Goal: Task Accomplishment & Management: Manage account settings

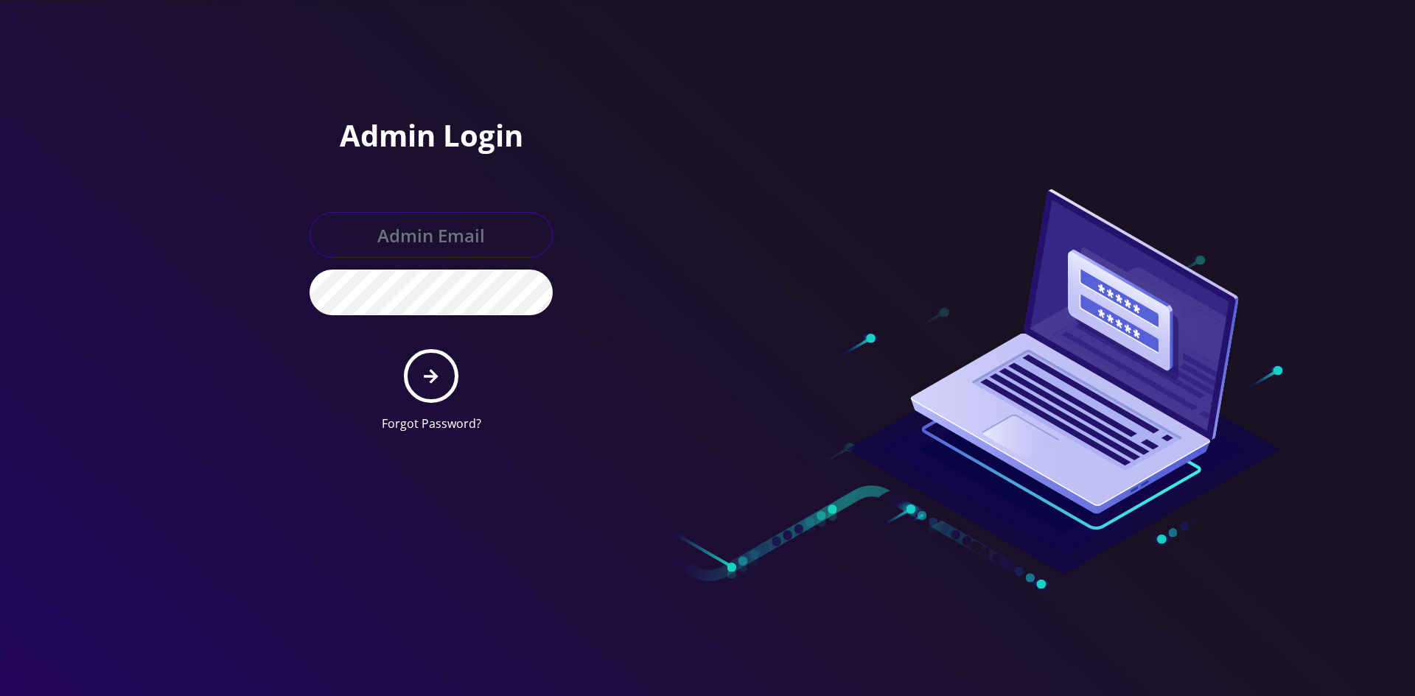
type input "shgy9700@gmail.com"
click at [449, 385] on button "submit" at bounding box center [431, 376] width 54 height 54
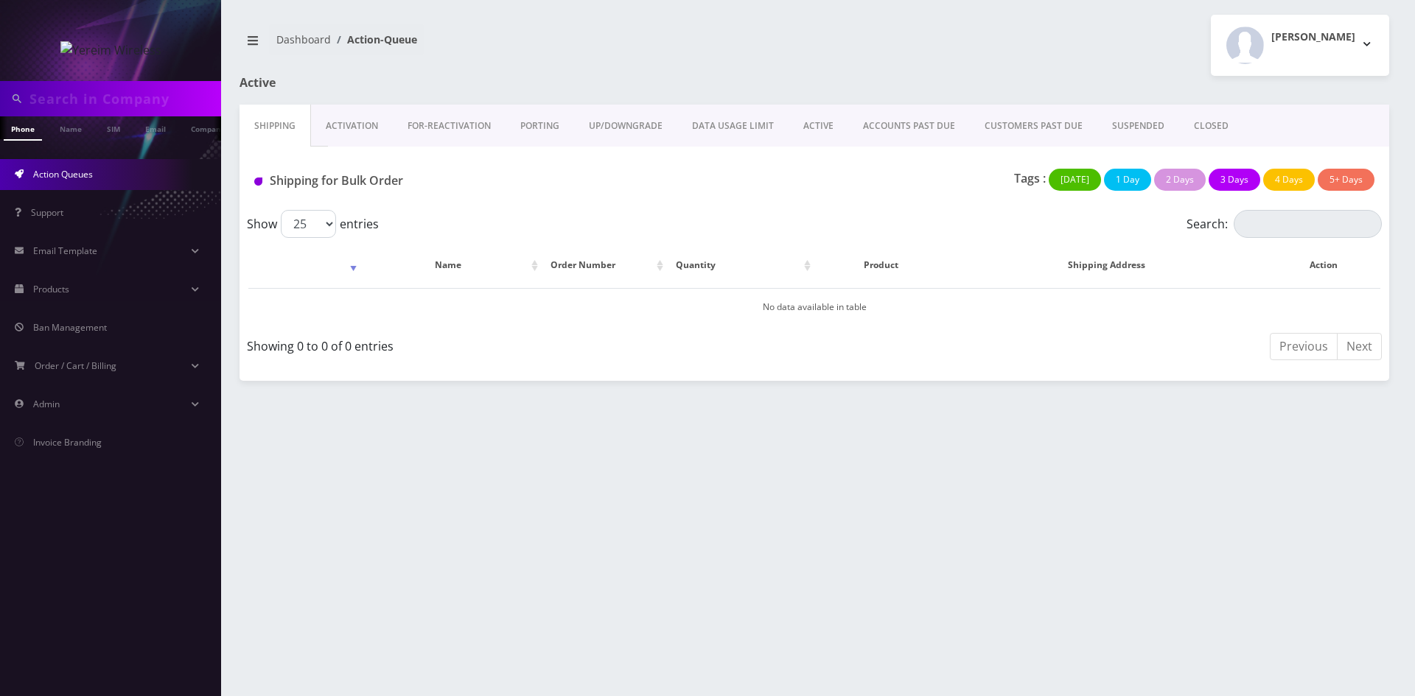
click at [522, 125] on link "PORTING" at bounding box center [540, 126] width 69 height 43
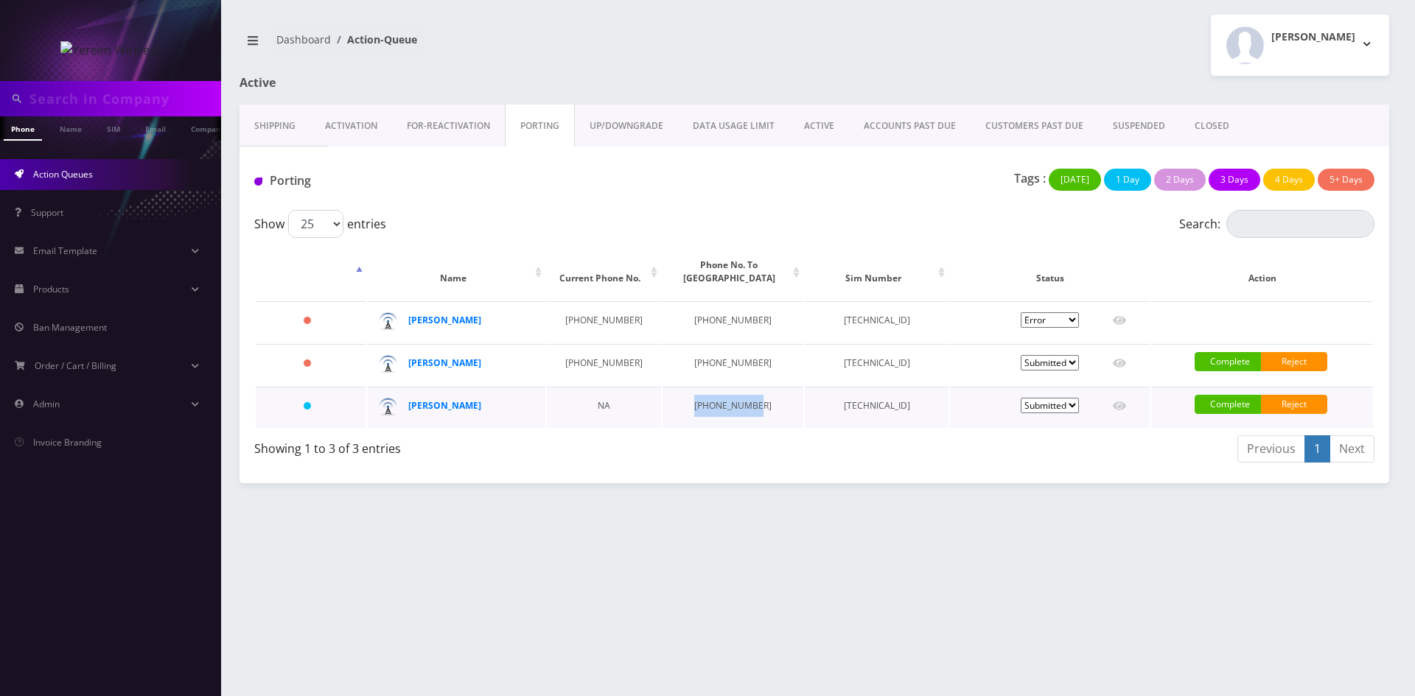
drag, startPoint x: 685, startPoint y: 408, endPoint x: 727, endPoint y: 410, distance: 42.1
click at [727, 410] on td "[PHONE_NUMBER]" at bounding box center [732, 407] width 141 height 41
copy td "[PHONE_NUMBER]"
click at [965, 523] on div "Phone Name SIM Email Company Customer Dashboard Action-Queue Shimon pallak" at bounding box center [814, 348] width 1201 height 696
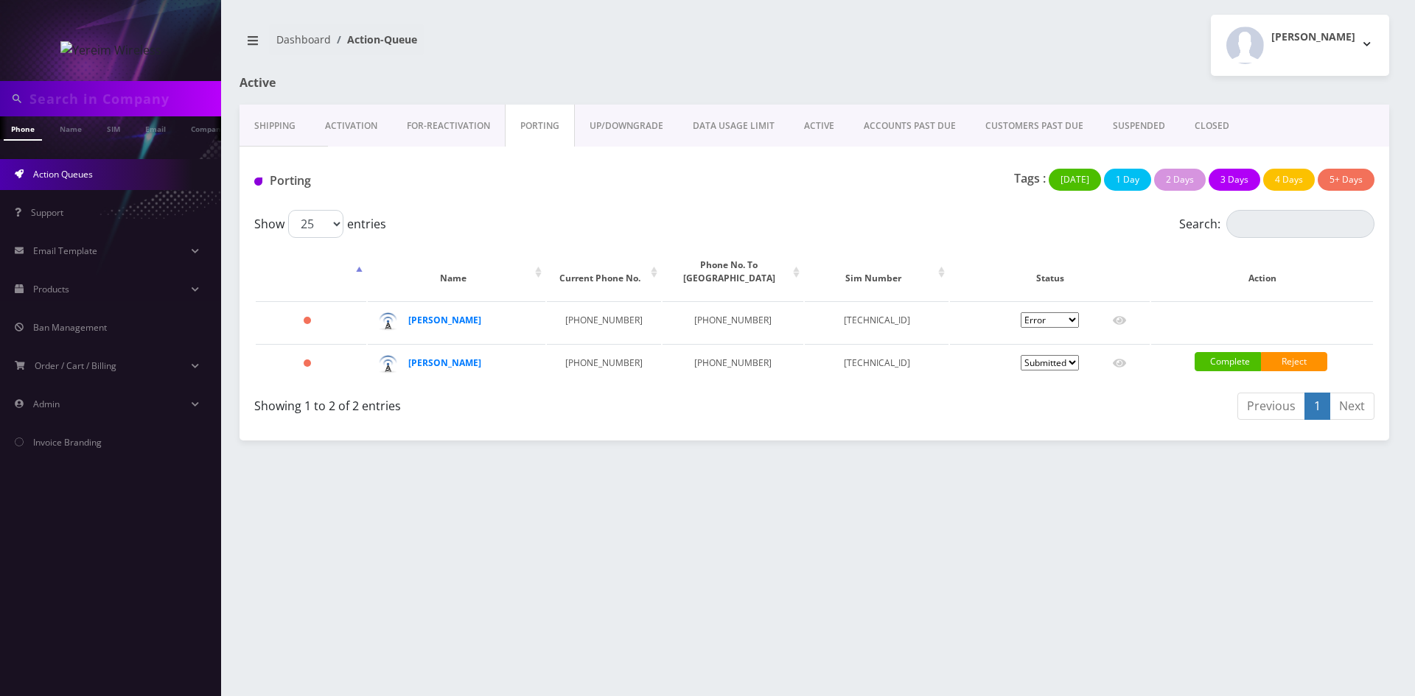
drag, startPoint x: 809, startPoint y: 127, endPoint x: 872, endPoint y: 69, distance: 85.5
click at [809, 127] on link "ACTIVE" at bounding box center [819, 126] width 60 height 43
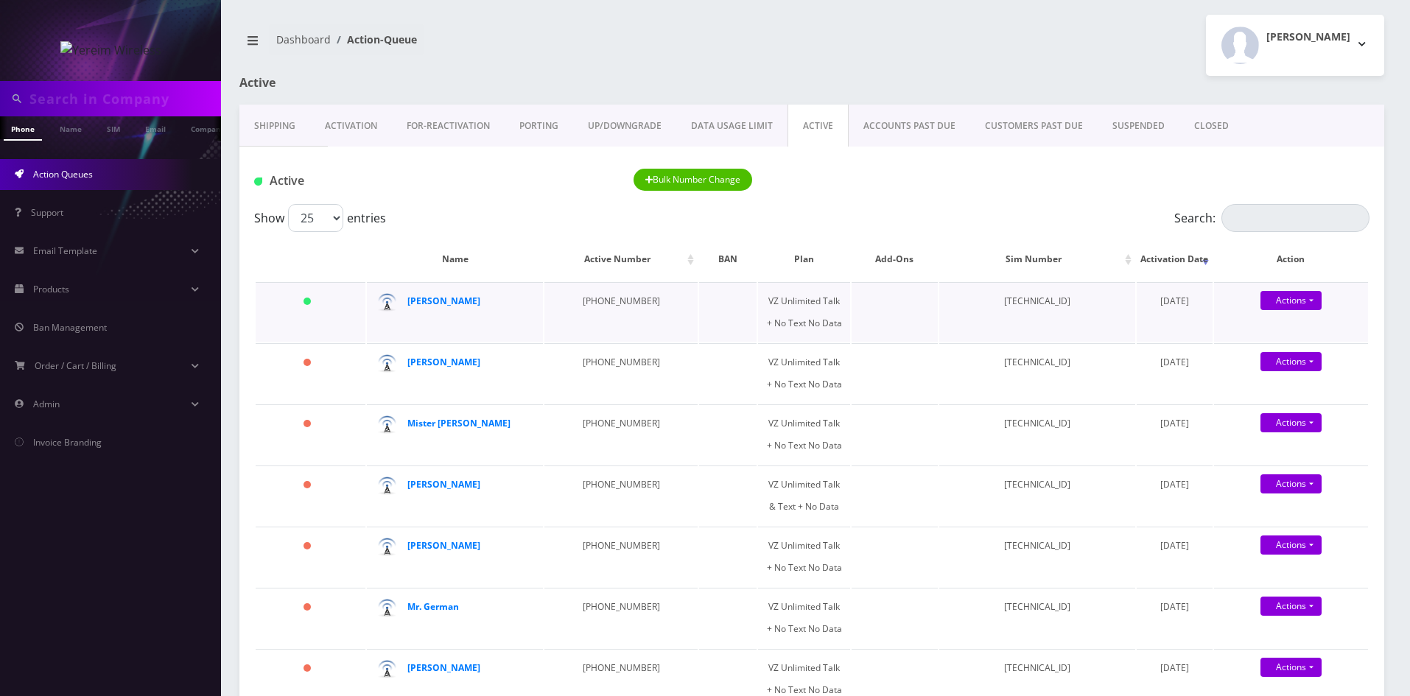
click at [467, 315] on td "[PERSON_NAME]" at bounding box center [455, 312] width 176 height 60
click at [454, 304] on strong "[PERSON_NAME]" at bounding box center [443, 301] width 73 height 13
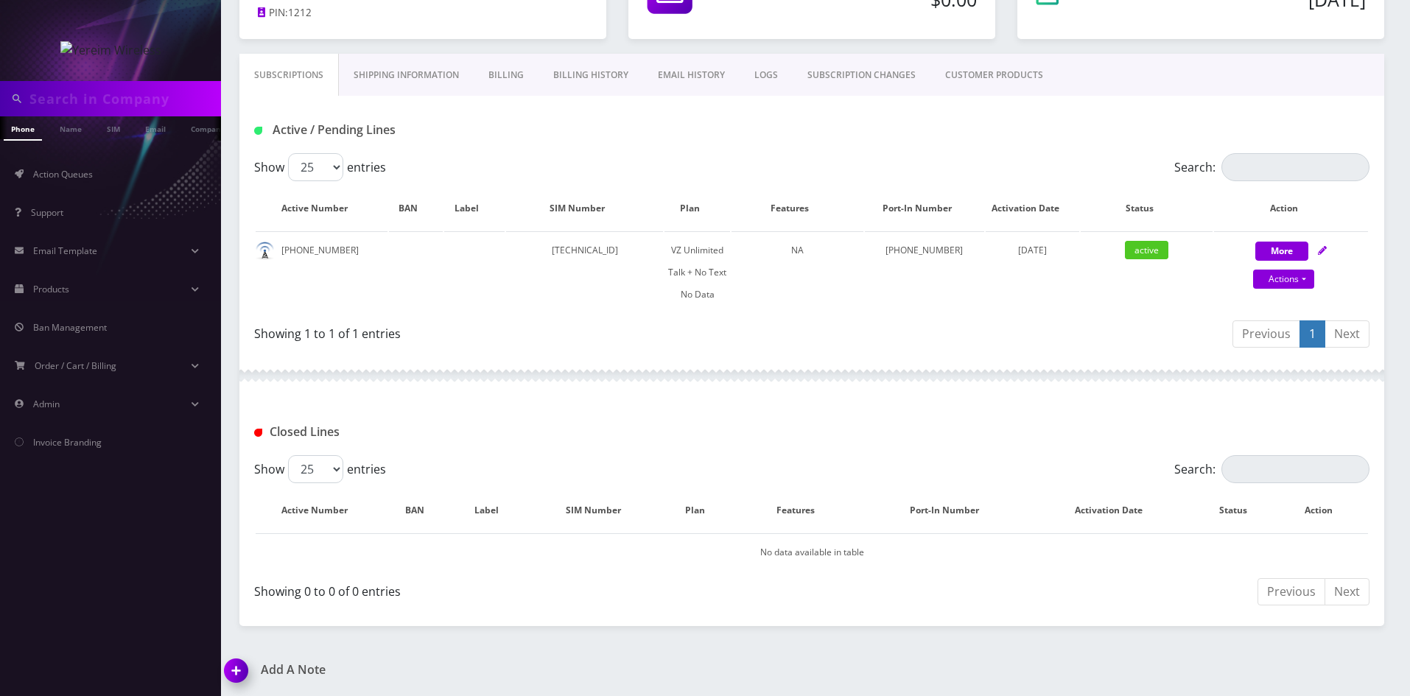
scroll to position [220, 0]
click at [1321, 251] on icon at bounding box center [1322, 249] width 9 height 9
select select "408"
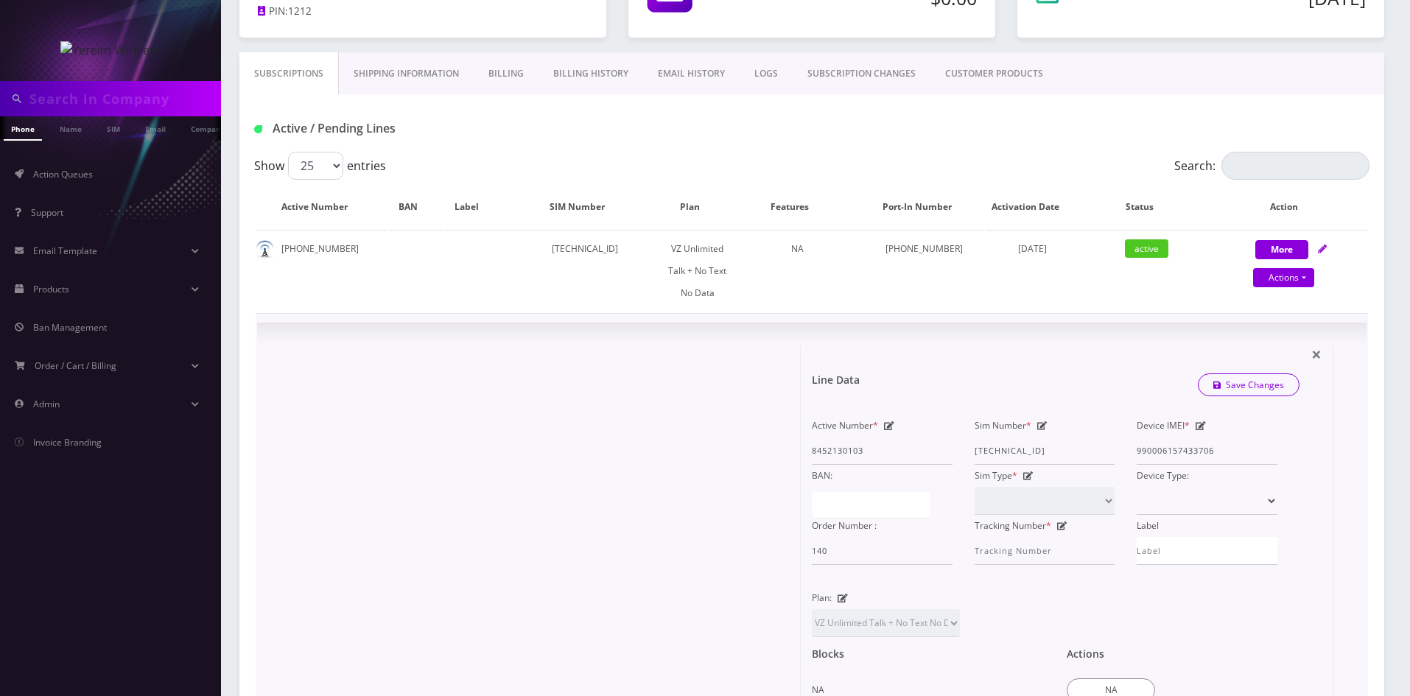
scroll to position [293, 0]
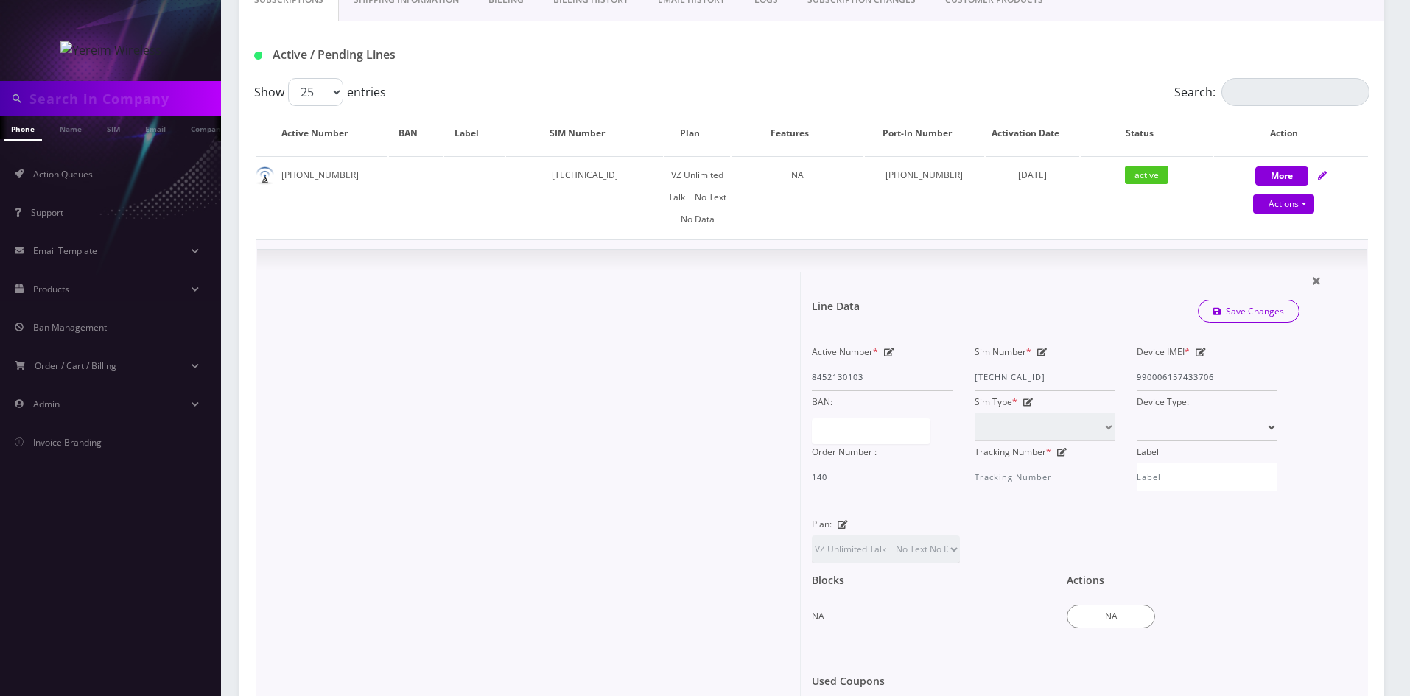
click at [1044, 352] on icon at bounding box center [1043, 352] width 10 height 9
click at [1034, 374] on input "[TECHNICAL_ID]" at bounding box center [1045, 377] width 141 height 28
paste input "08573210055"
type input "[TECHNICAL_ID]"
click at [1228, 315] on link "Save Changes" at bounding box center [1249, 311] width 102 height 23
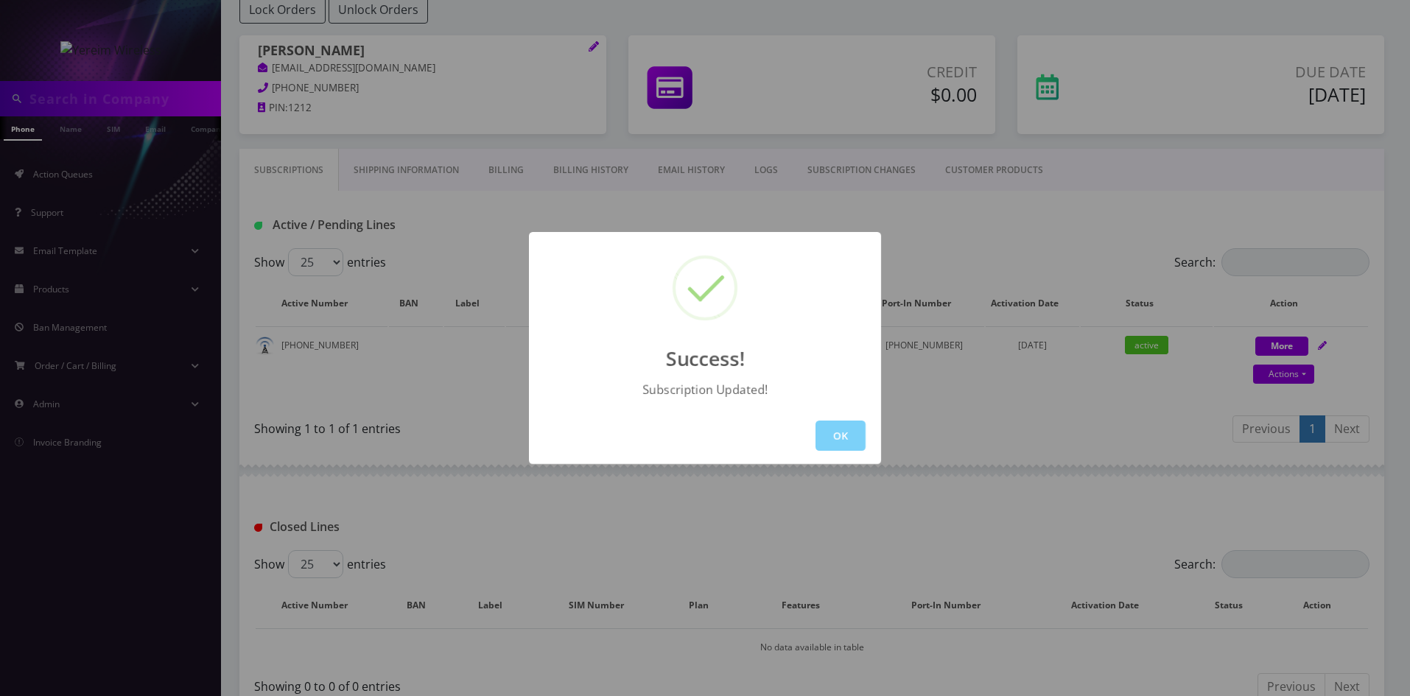
scroll to position [220, 0]
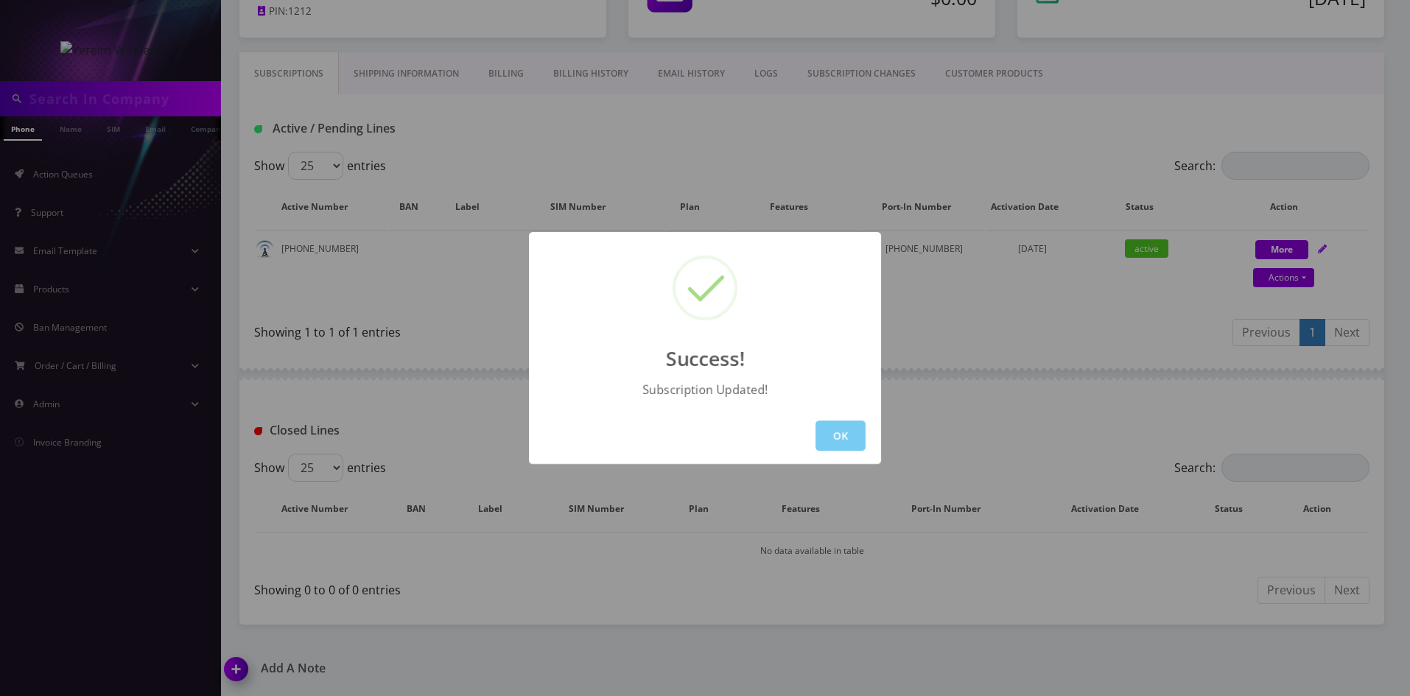
click at [824, 437] on button "OK" at bounding box center [841, 436] width 50 height 30
